Goal: Information Seeking & Learning: Understand process/instructions

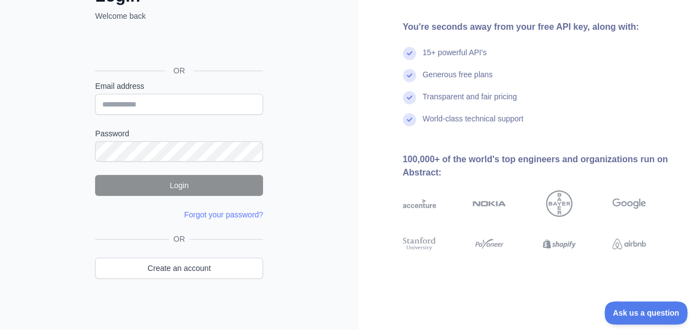
scroll to position [89, 0]
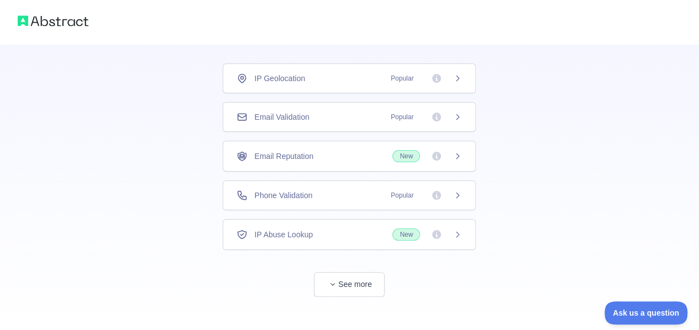
scroll to position [73, 0]
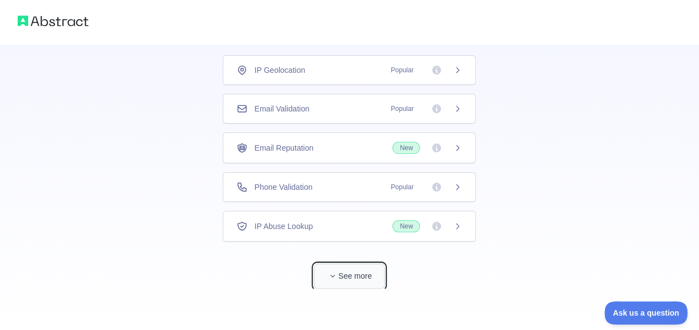
click at [346, 272] on button "See more" at bounding box center [349, 276] width 71 height 25
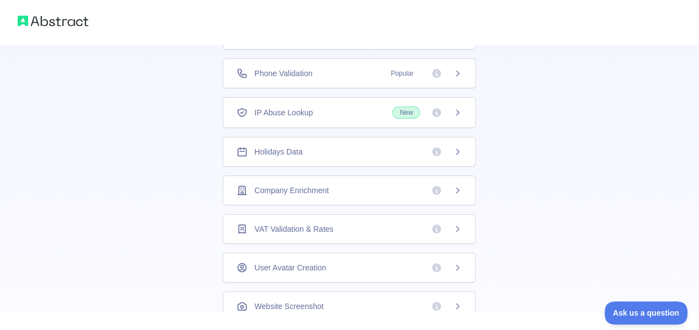
scroll to position [151, 0]
click at [398, 146] on div "Holidays Data" at bounding box center [348, 151] width 225 height 11
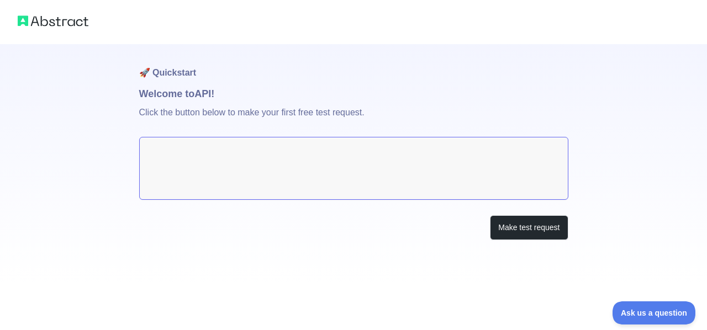
click at [315, 156] on textarea at bounding box center [353, 168] width 429 height 63
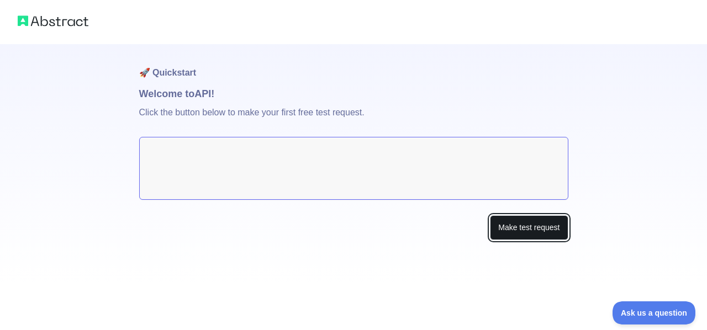
click at [515, 237] on button "Make test request" at bounding box center [529, 227] width 78 height 25
click at [501, 228] on button "Make test request" at bounding box center [529, 227] width 78 height 25
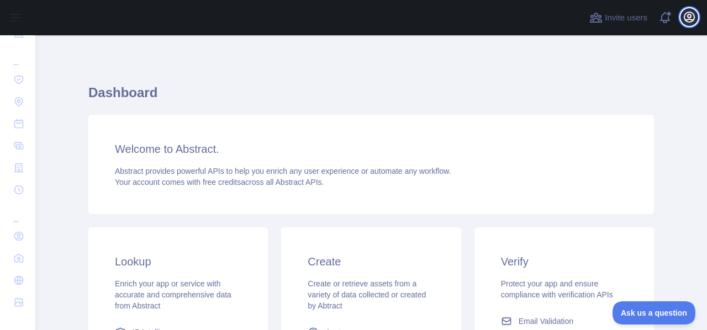
click at [295, 15] on icon "button" at bounding box center [689, 17] width 10 height 10
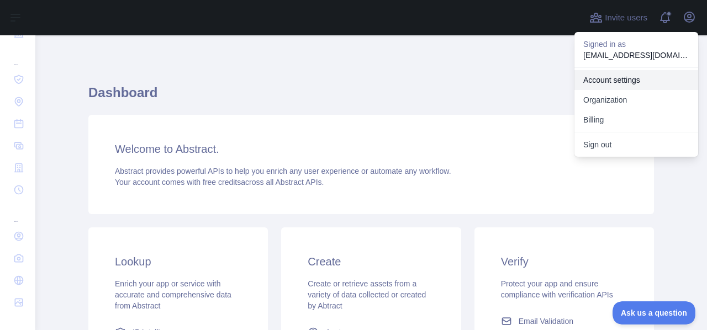
click at [295, 76] on link "Account settings" at bounding box center [636, 80] width 124 height 20
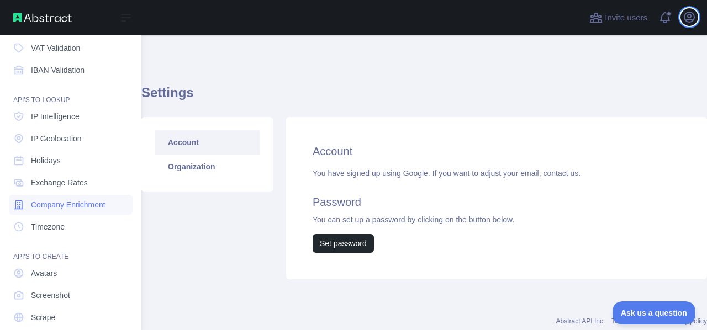
scroll to position [118, 0]
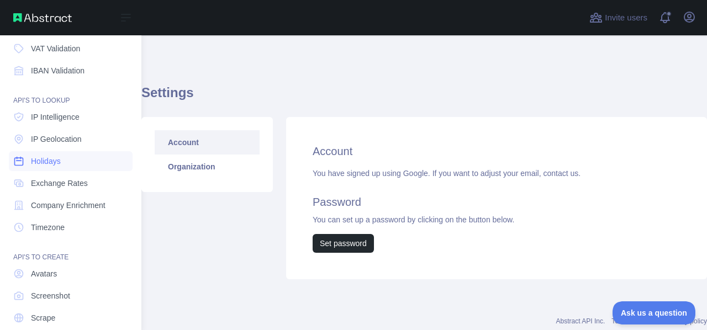
click at [59, 165] on span "Holidays" at bounding box center [46, 161] width 30 height 11
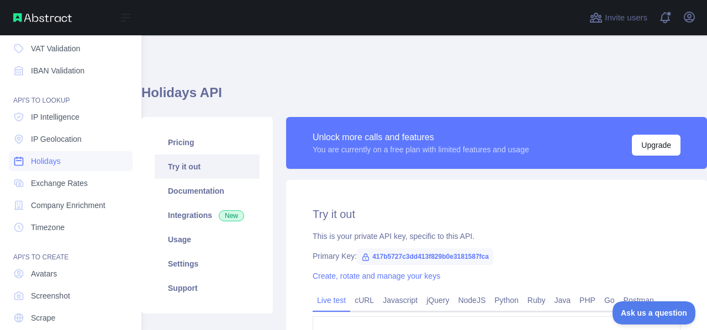
type textarea "**********"
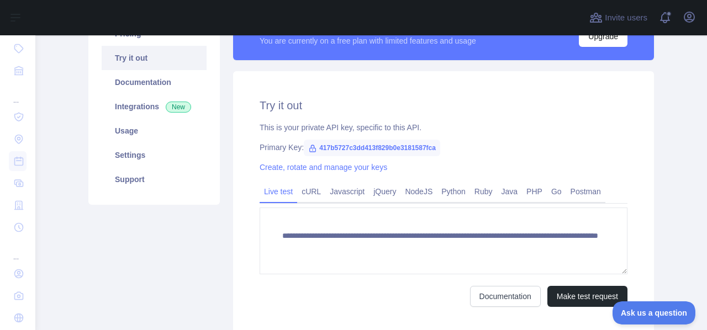
scroll to position [114, 0]
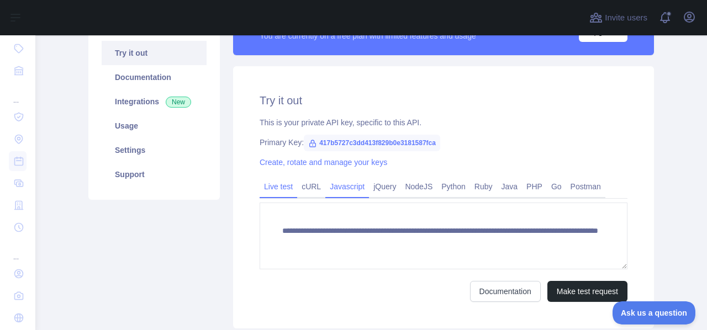
click at [295, 188] on link "Javascript" at bounding box center [347, 187] width 44 height 18
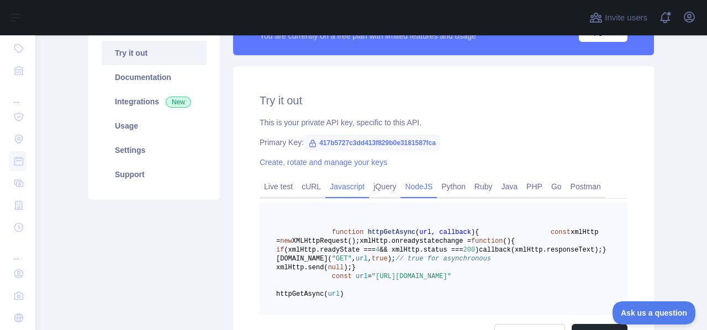
click at [295, 192] on link "NodeJS" at bounding box center [418, 187] width 36 height 18
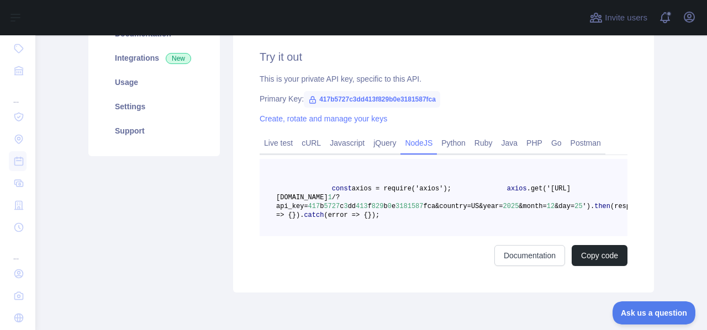
scroll to position [158, 0]
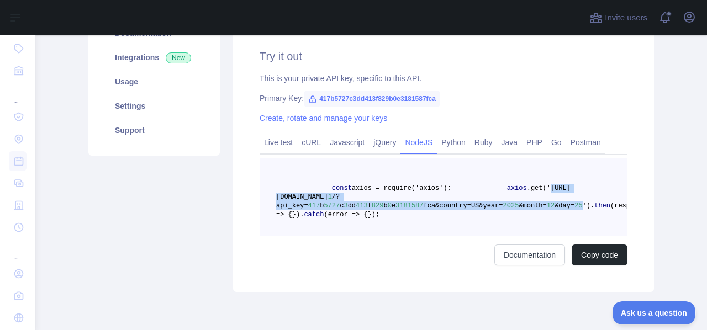
drag, startPoint x: 361, startPoint y: 198, endPoint x: 554, endPoint y: 206, distance: 192.9
click at [295, 206] on span "axios .get('[URL][DOMAIN_NAME] 1 /?api_key= 417 b 5727 c 3 dd 413 f 829 b 0 e 3…" at bounding box center [433, 196] width 314 height 25
copy span "[URL][DOMAIN_NAME] 1 /?api_key= 417 b 5727 c 3 dd 413 f 829 b 0 e 3181587 fca&c…"
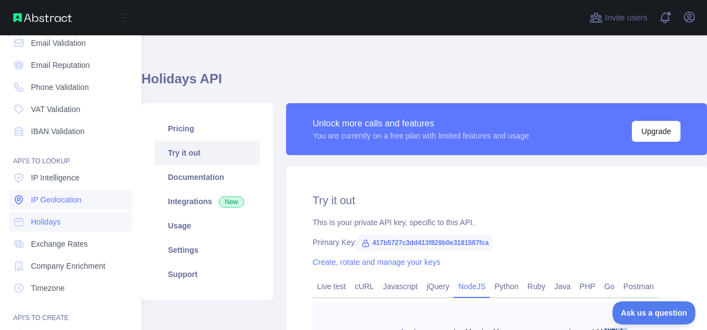
scroll to position [0, 0]
